Goal: Navigation & Orientation: Find specific page/section

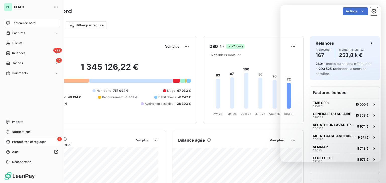
click at [19, 140] on span "Paramètres et réglages" at bounding box center [29, 142] width 34 height 5
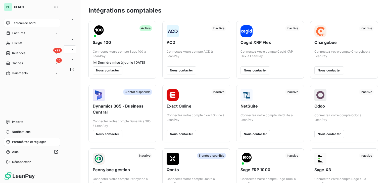
click at [11, 22] on div "Tableau de bord" at bounding box center [32, 23] width 56 height 8
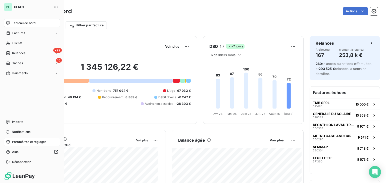
click at [25, 142] on span "Paramètres et réglages" at bounding box center [29, 142] width 34 height 5
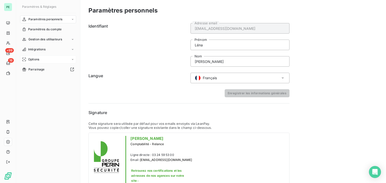
click at [35, 57] on div "Options" at bounding box center [48, 60] width 56 height 8
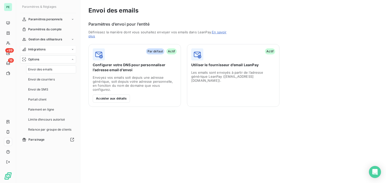
click at [38, 51] on span "Intégrations" at bounding box center [36, 49] width 17 height 5
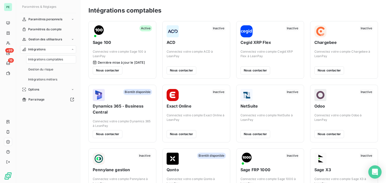
click at [375, 170] on icon "Open Intercom Messenger" at bounding box center [375, 172] width 6 height 7
